Goal: Information Seeking & Learning: Learn about a topic

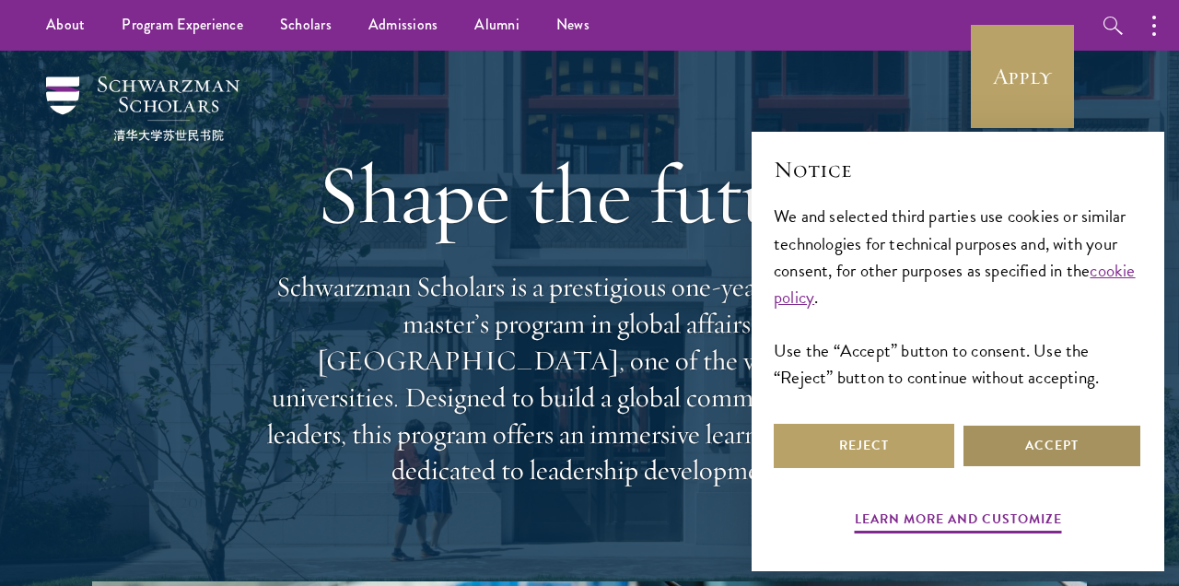
click at [1014, 447] on button "Accept" at bounding box center [1051, 446] width 180 height 44
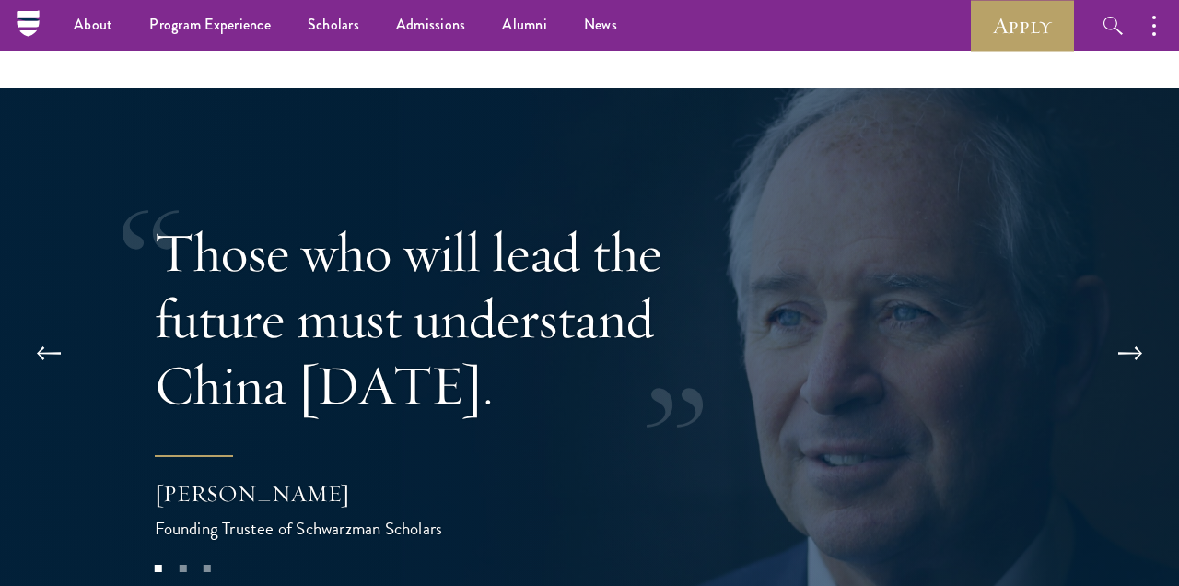
scroll to position [3413, 0]
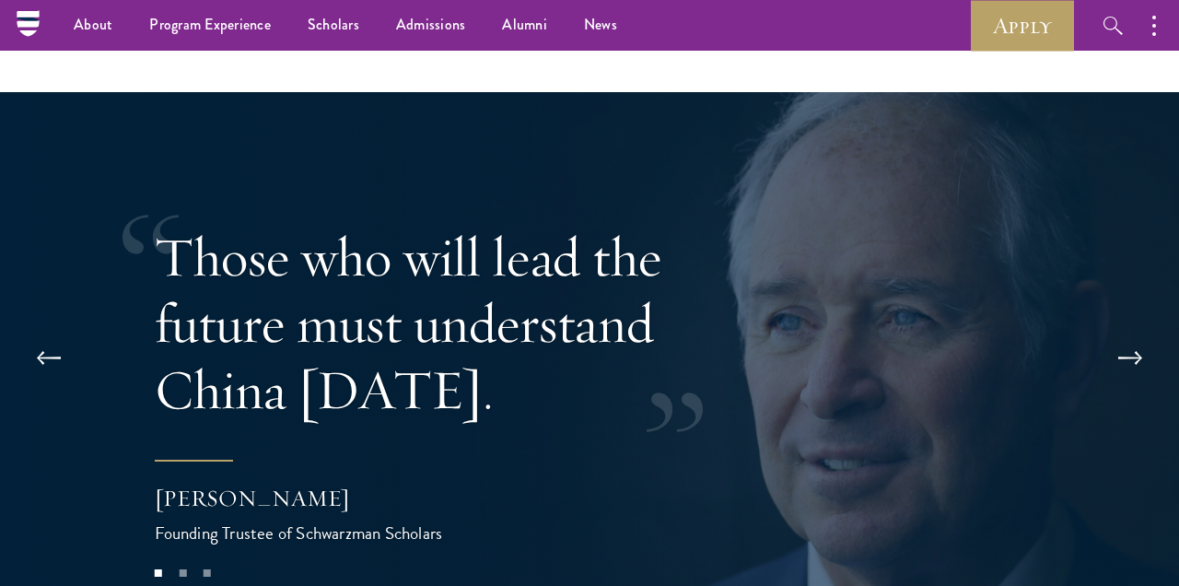
click at [576, 437] on blockquote "Those who will lead the future must understand China today. Stephen A. Schwarzm…" at bounding box center [481, 385] width 653 height 322
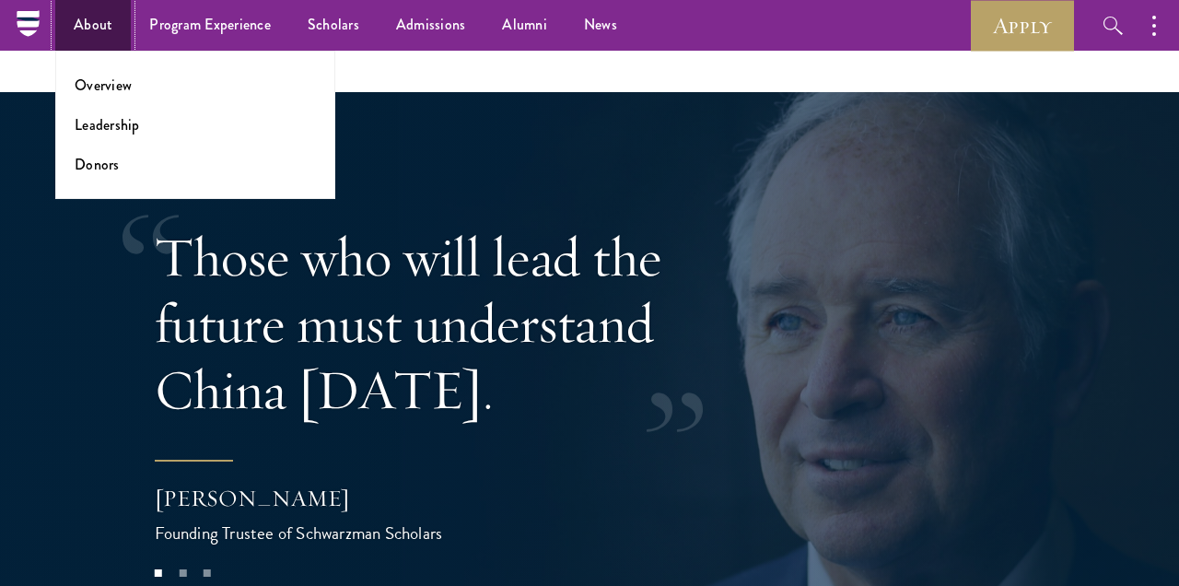
click at [98, 27] on link "About" at bounding box center [93, 25] width 76 height 51
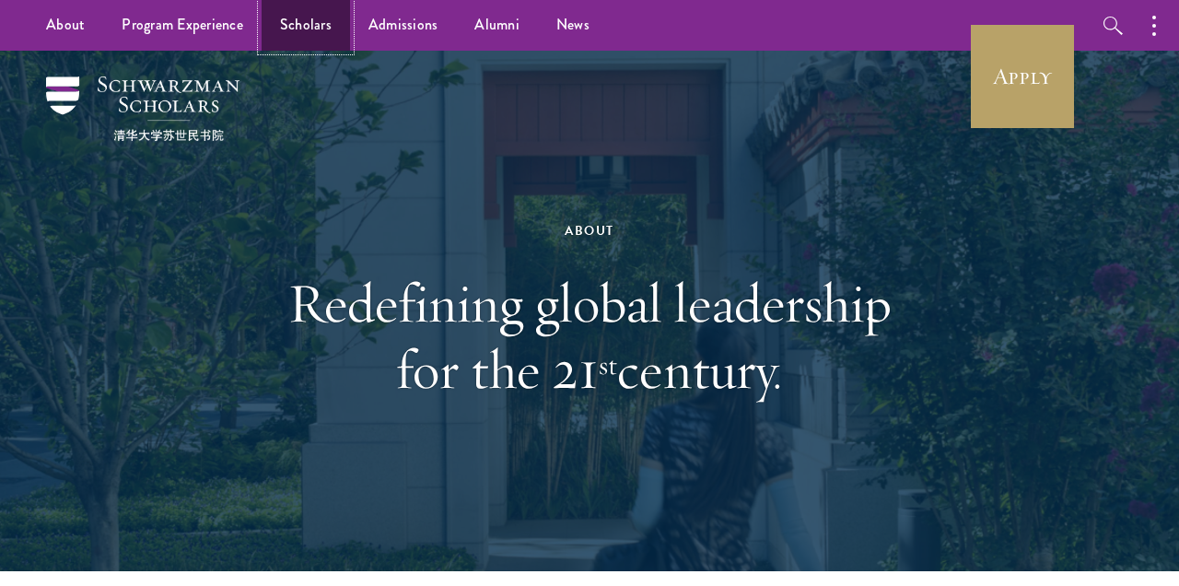
click at [321, 25] on link "Scholars" at bounding box center [306, 25] width 88 height 51
